Goal: Task Accomplishment & Management: Manage account settings

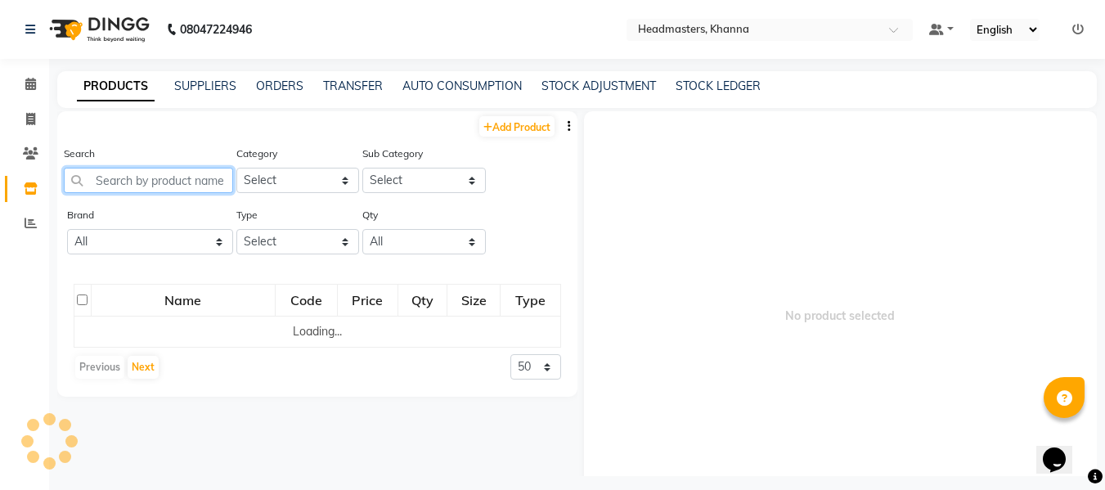
click at [149, 182] on input "text" at bounding box center [148, 180] width 169 height 25
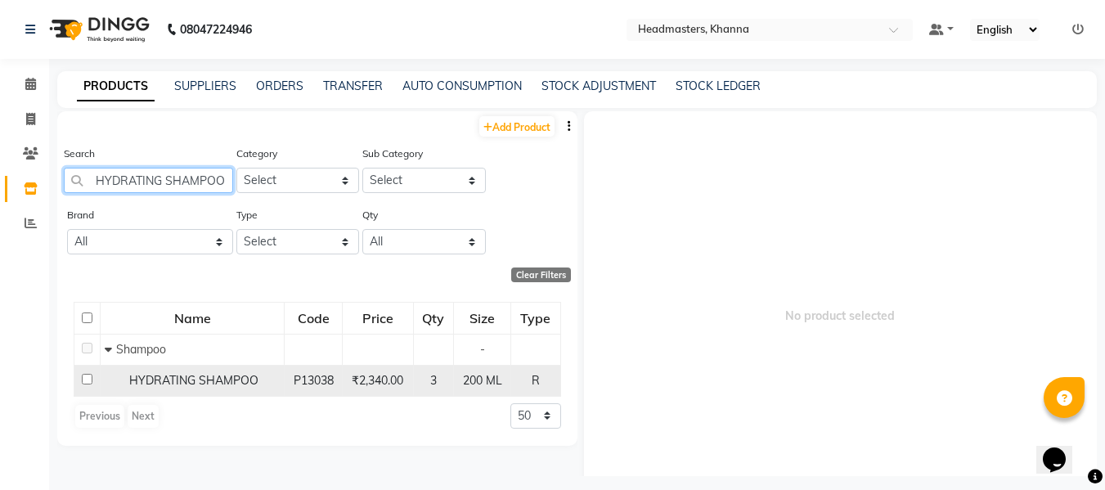
type input "HYDRATING SHAMPOO"
click at [189, 381] on span "HYDRATING SHAMPOO" at bounding box center [193, 380] width 129 height 15
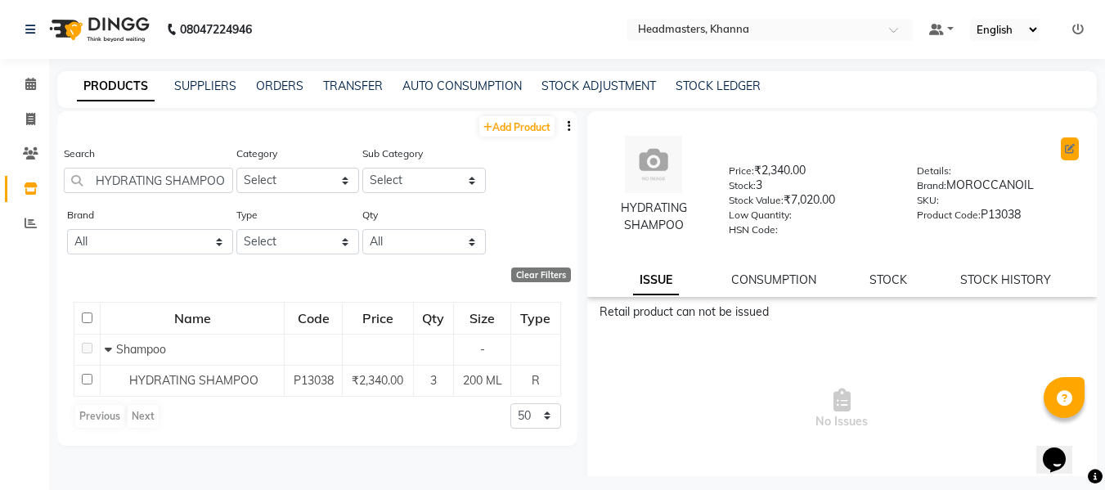
click at [1060, 139] on button at bounding box center [1069, 148] width 18 height 23
select select "R"
select select "true"
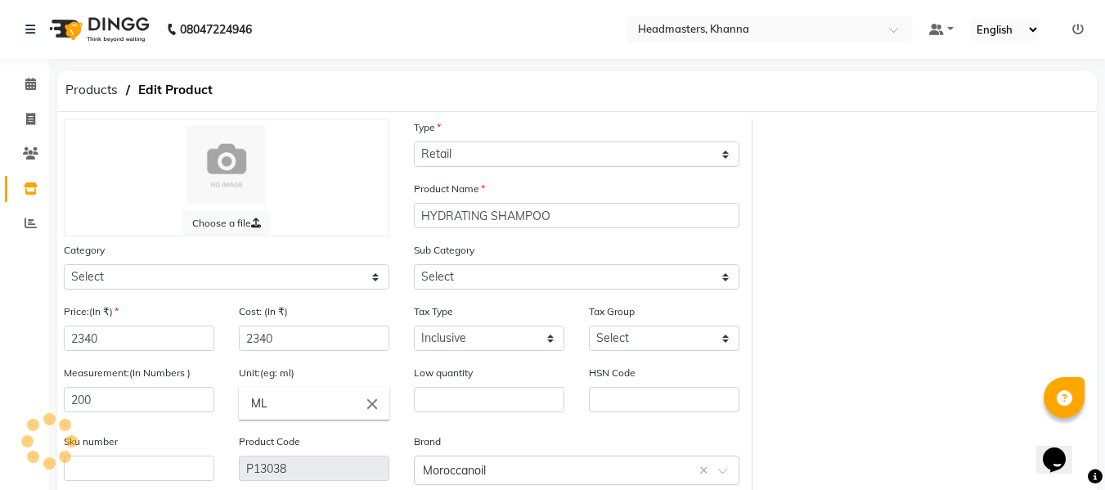
select select "1099101100"
select select "1099101101"
click at [159, 330] on input "2340" at bounding box center [139, 337] width 150 height 25
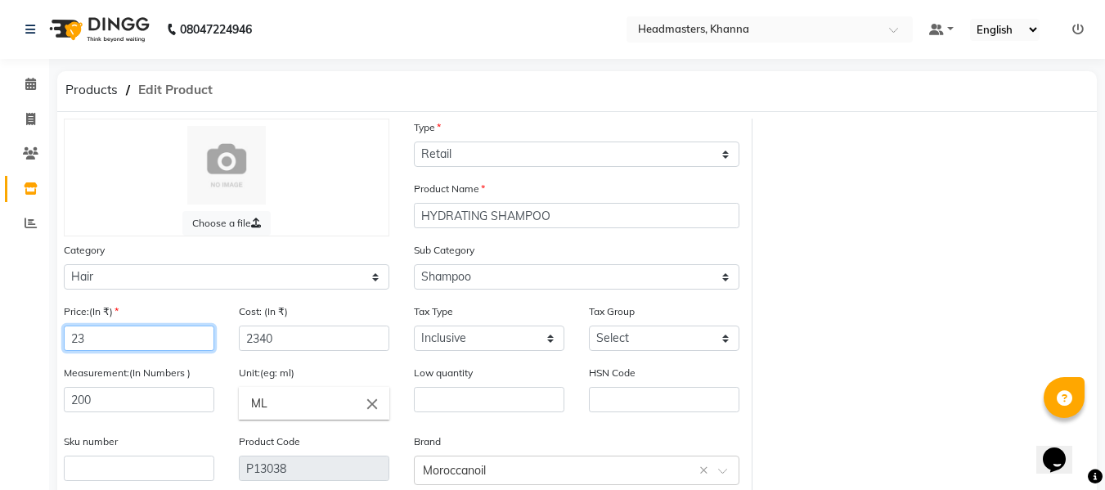
type input "2"
type input "2610"
click at [294, 352] on div "Cost: (In ₹) 2340" at bounding box center [313, 333] width 175 height 61
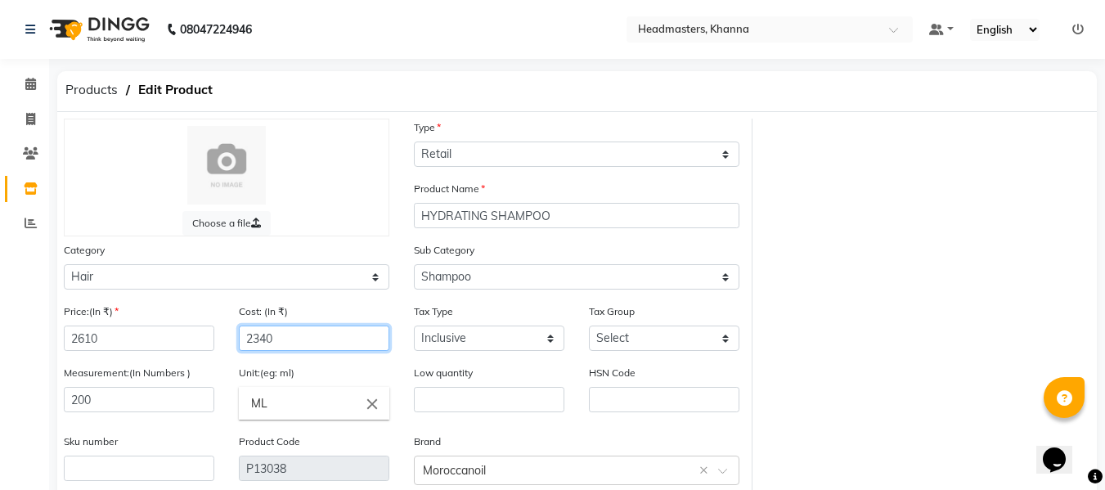
click at [293, 334] on input "2340" at bounding box center [314, 337] width 150 height 25
type input "2"
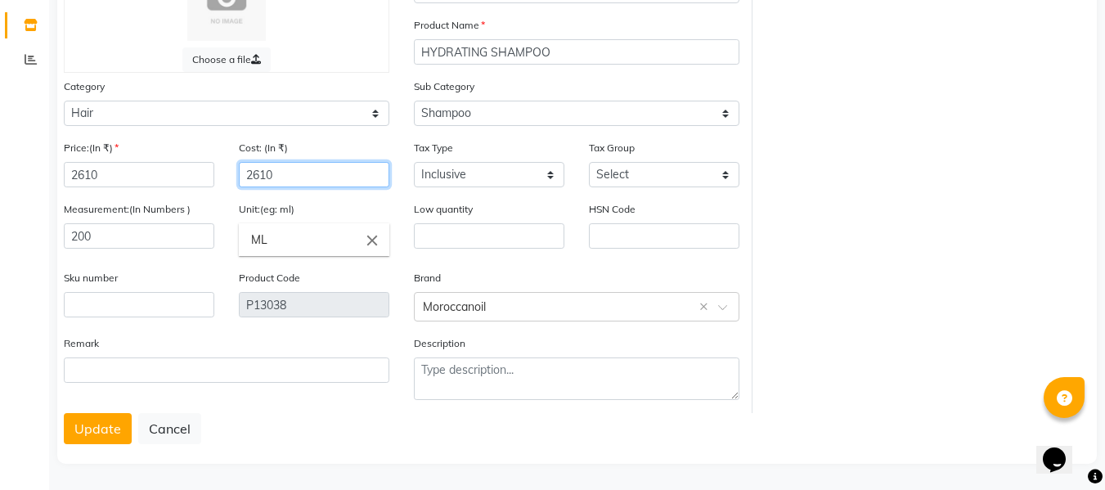
scroll to position [165, 0]
type input "2610"
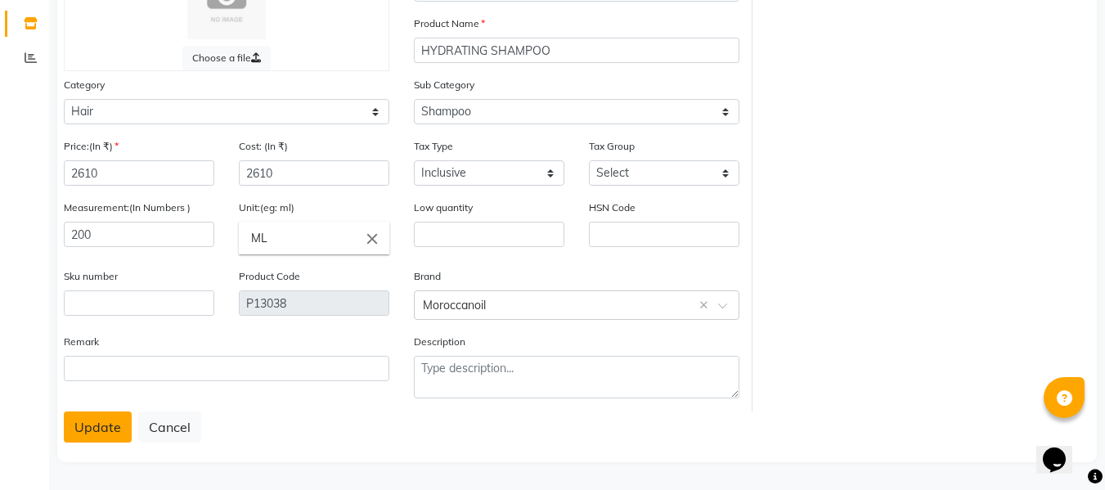
click at [79, 427] on button "Update" at bounding box center [98, 426] width 68 height 31
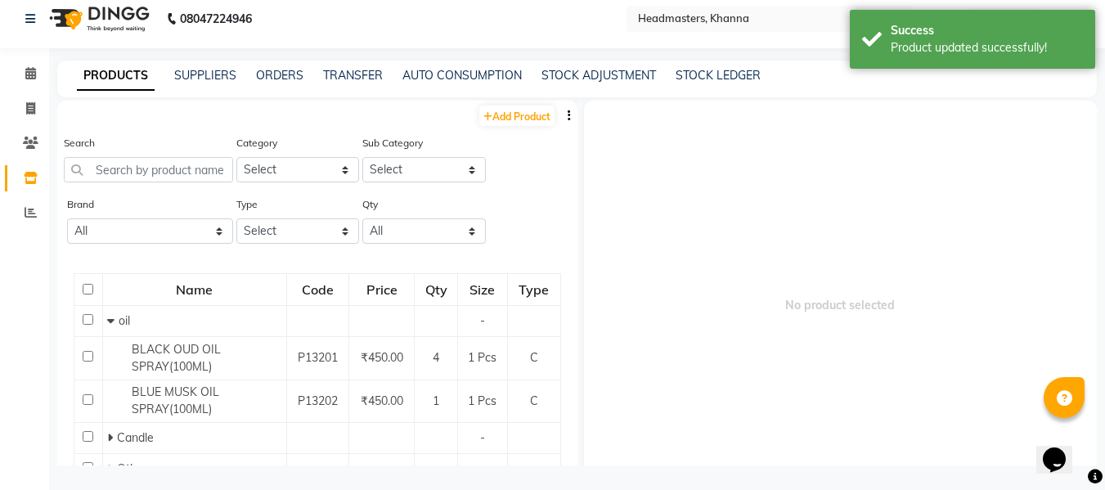
scroll to position [11, 0]
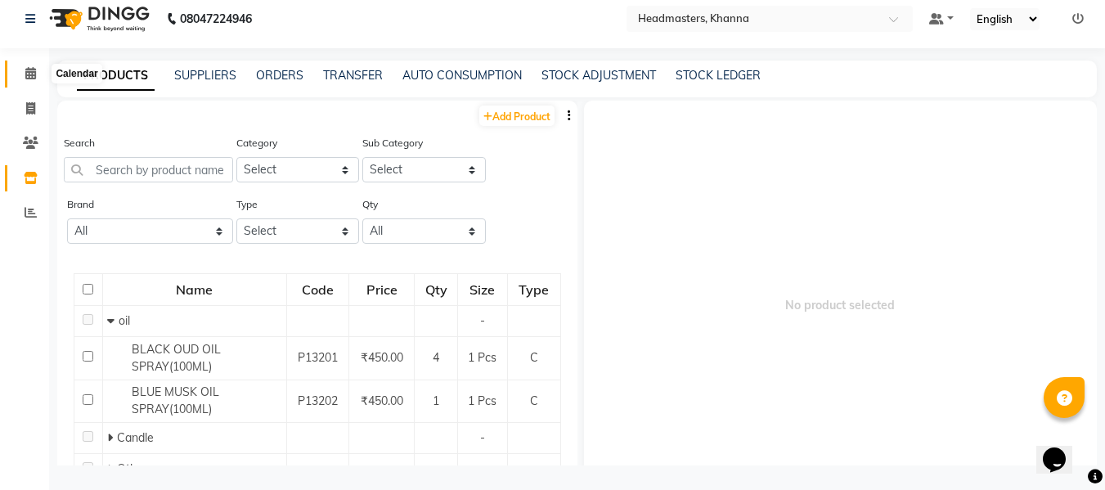
click at [32, 72] on icon at bounding box center [30, 73] width 11 height 12
